Goal: Obtain resource: Download file/media

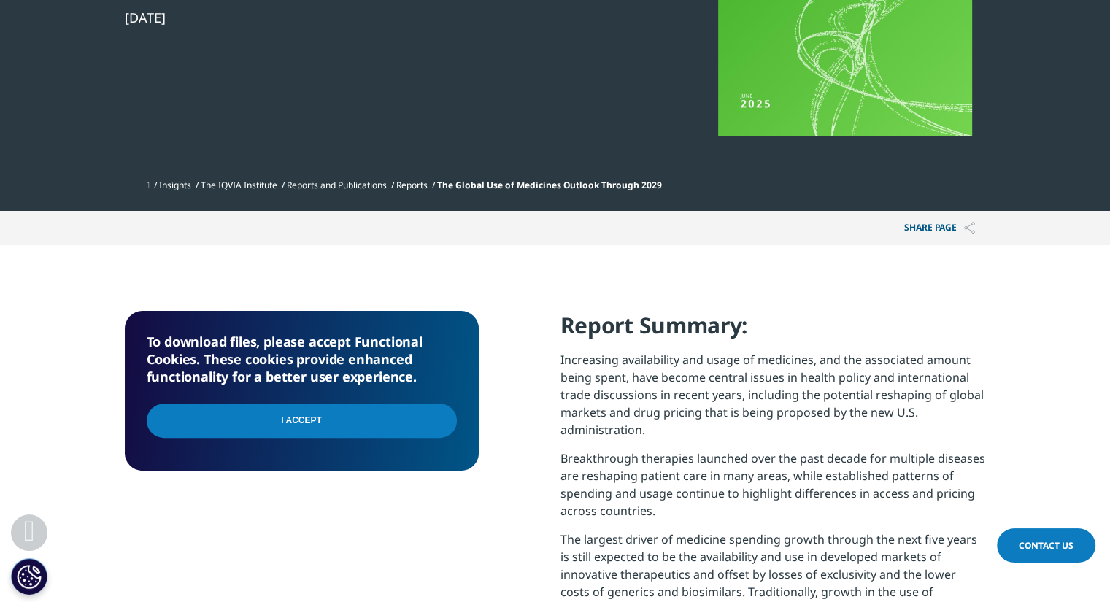
scroll to position [587, 861]
click at [347, 423] on input "I Accept" at bounding box center [302, 421] width 310 height 34
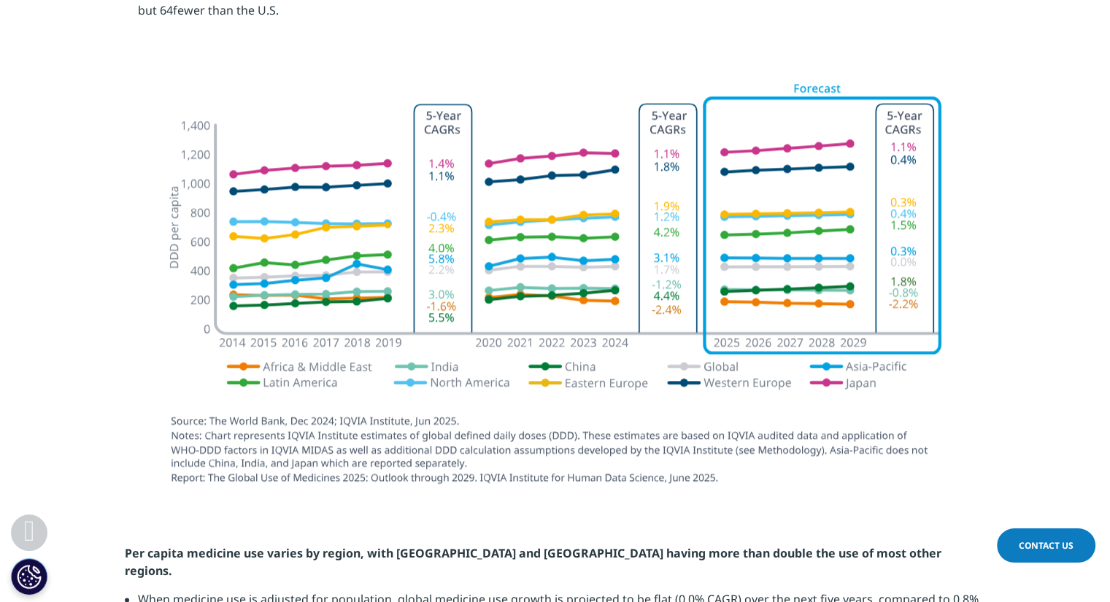
scroll to position [1986, 0]
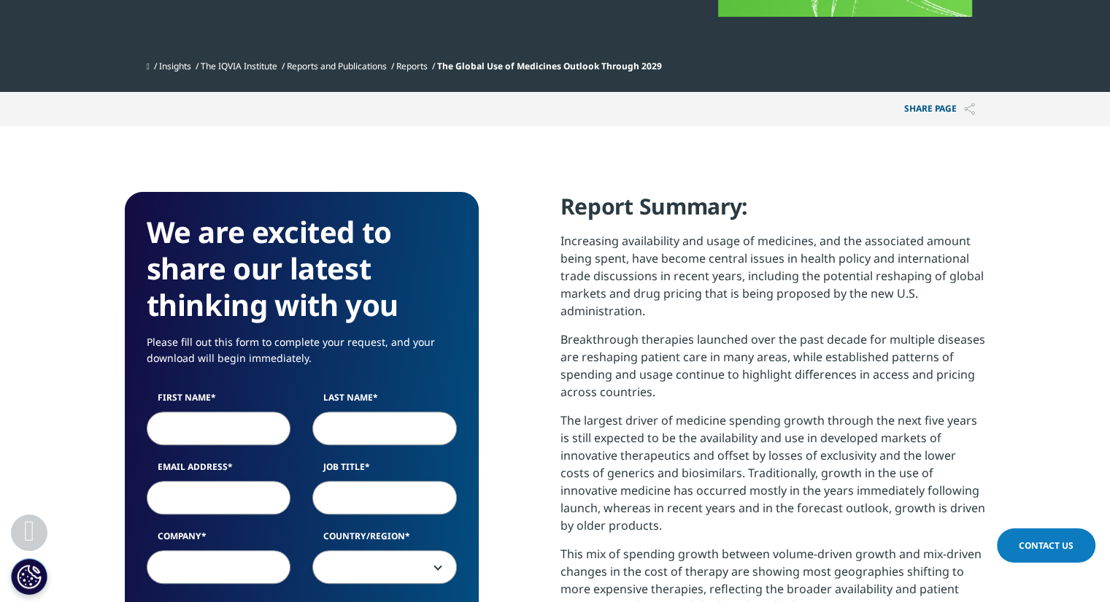
scroll to position [453, 0]
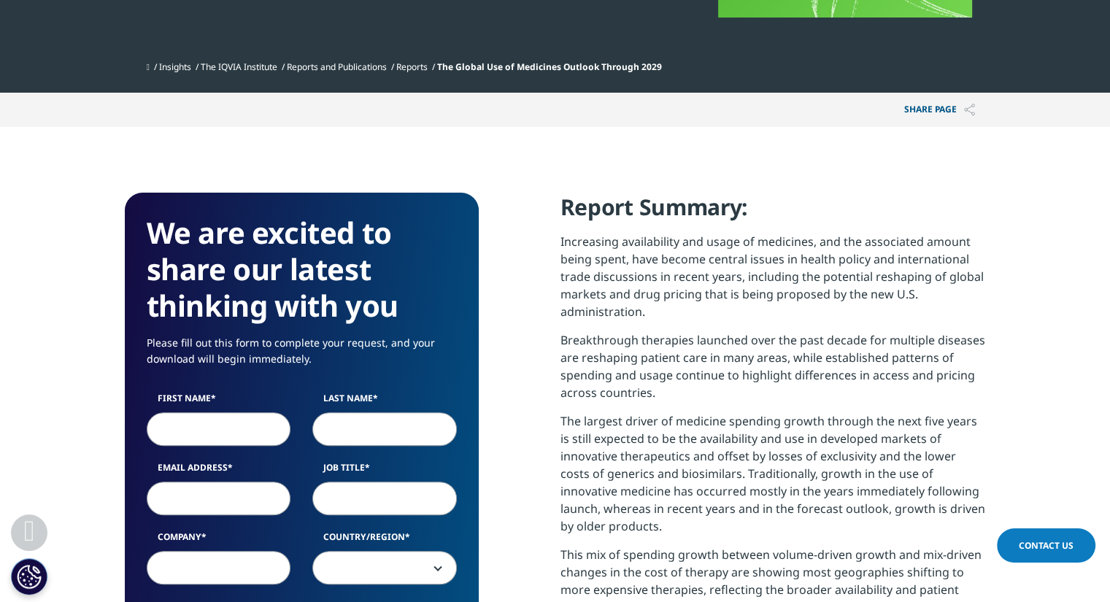
click at [210, 441] on input "First Name" at bounding box center [219, 429] width 145 height 34
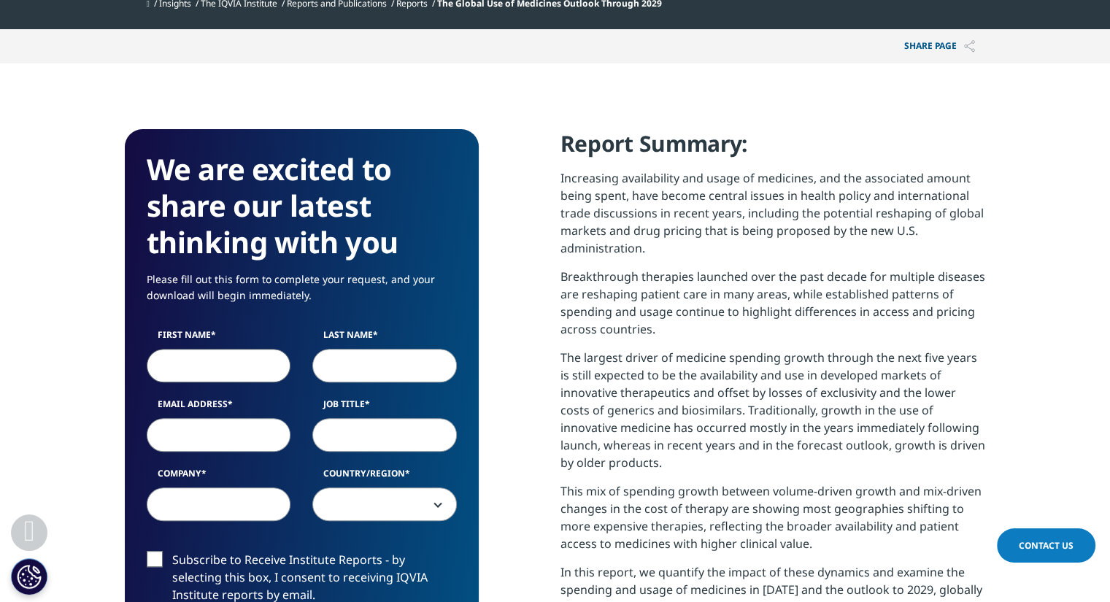
scroll to position [515, 0]
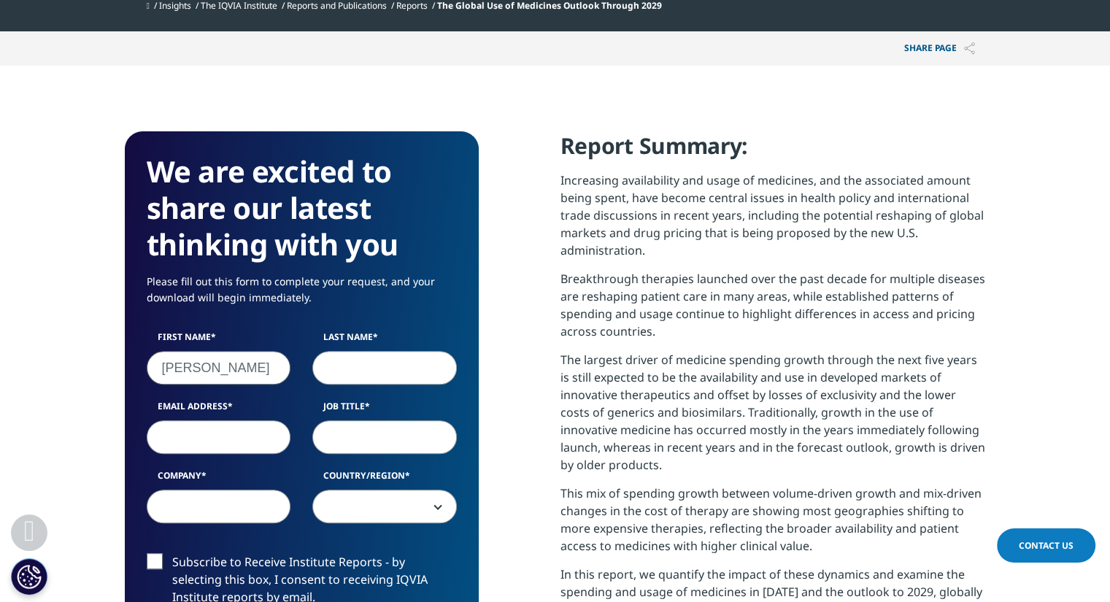
type input "Nick"
type input "Karzmer"
type input "nick.karzmer@oliverwyman.com"
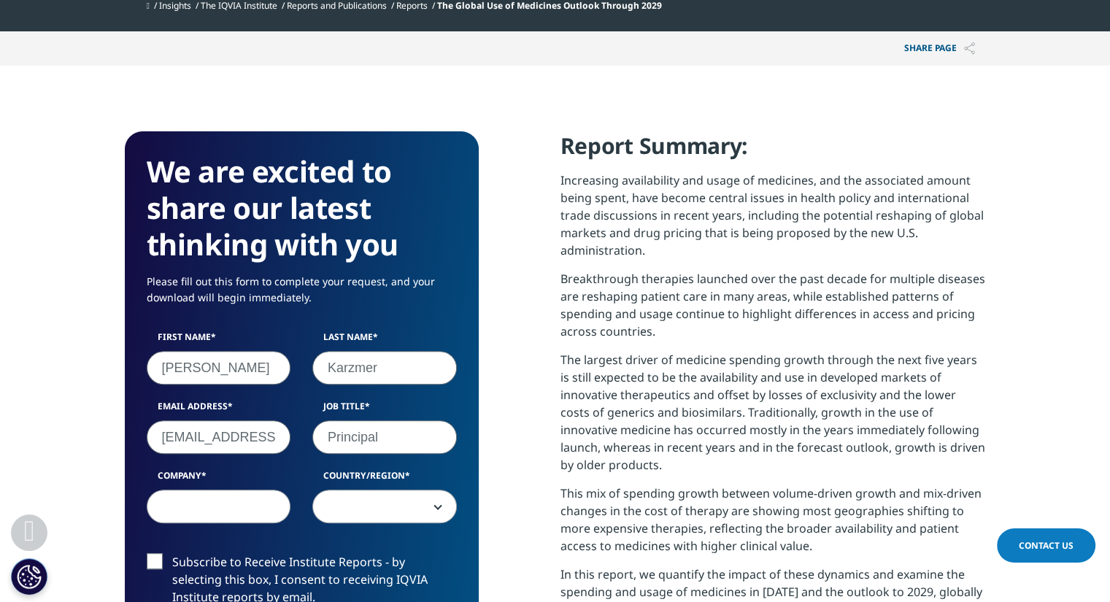
type input "Principal"
type input "Oliver Wyman"
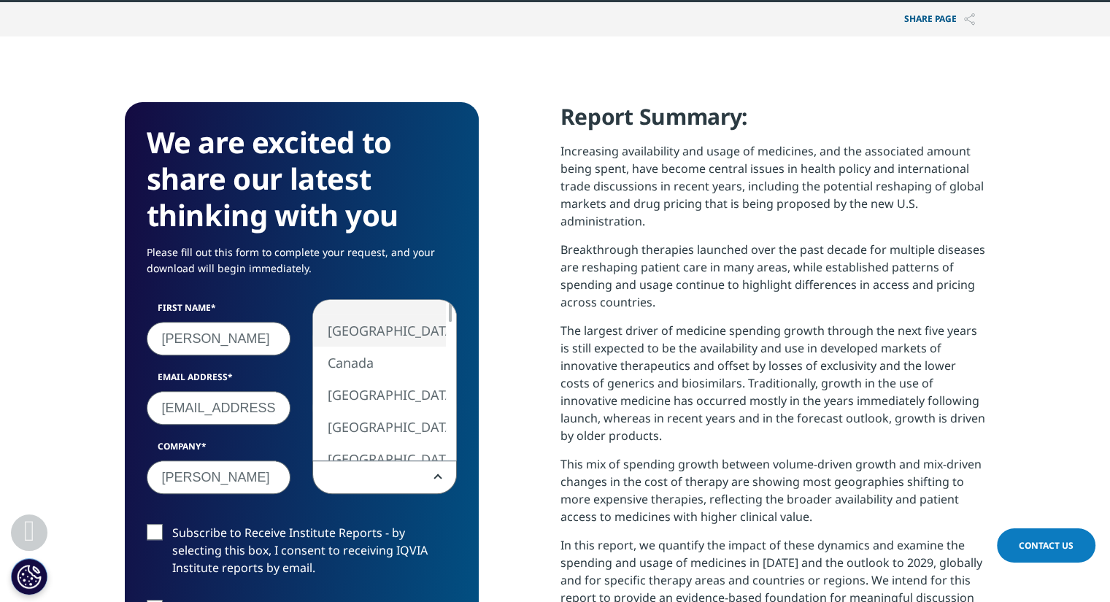
select select "[GEOGRAPHIC_DATA]"
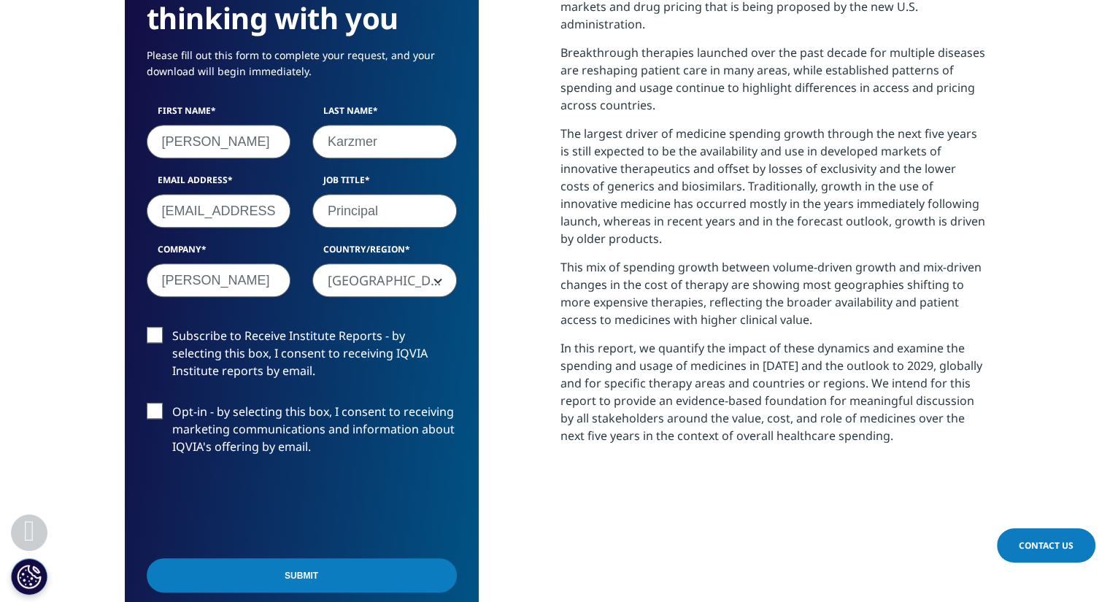
scroll to position [750, 0]
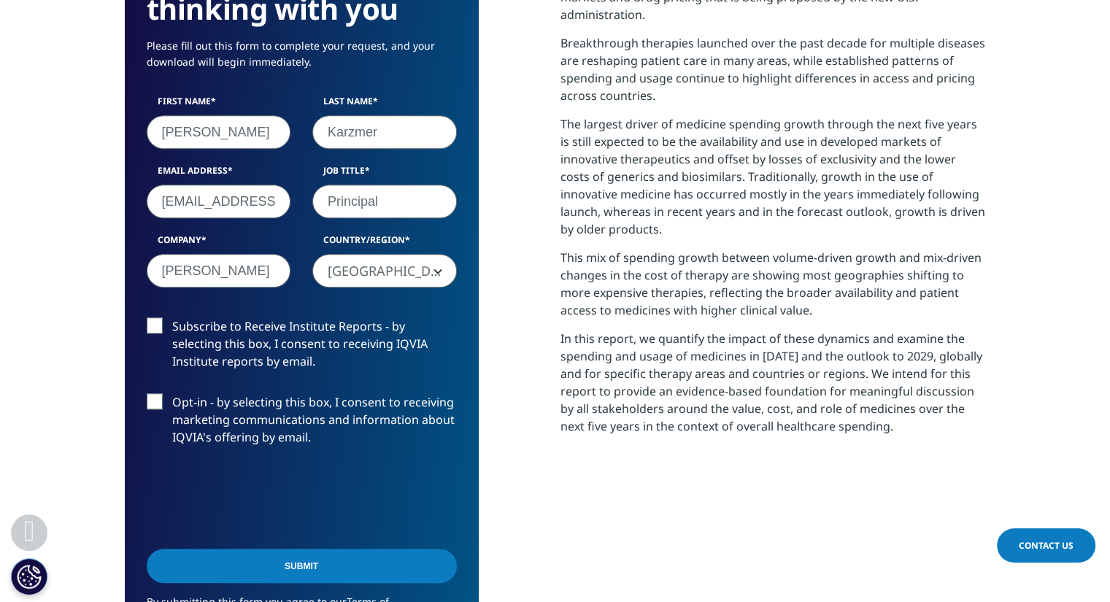
click at [366, 564] on input "Submit" at bounding box center [302, 566] width 310 height 34
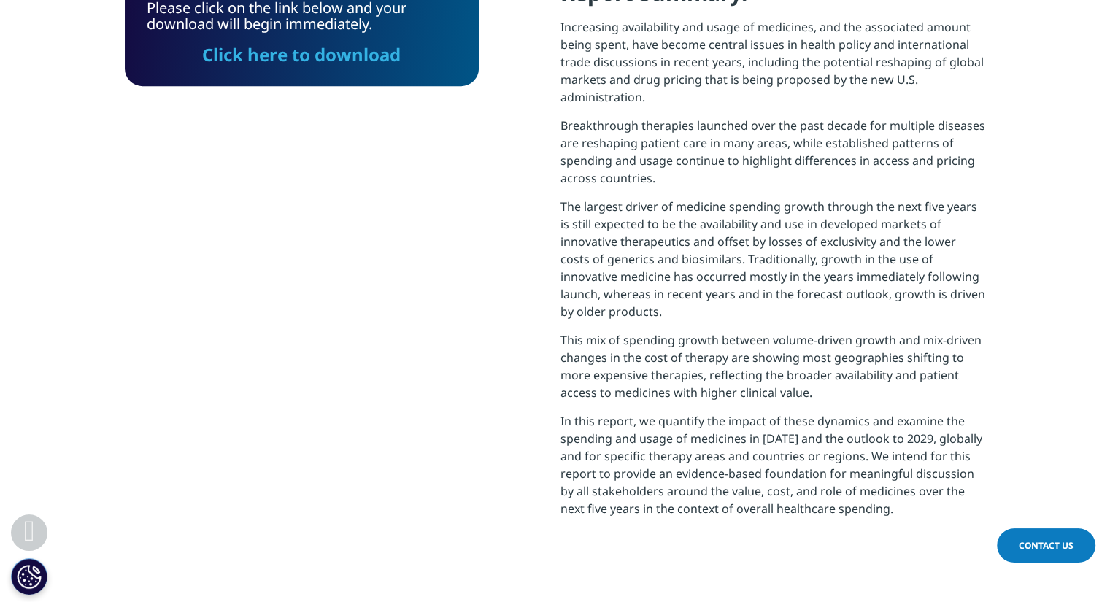
scroll to position [7, 7]
click at [316, 53] on link "Click here to download" at bounding box center [301, 54] width 199 height 24
